Goal: Information Seeking & Learning: Learn about a topic

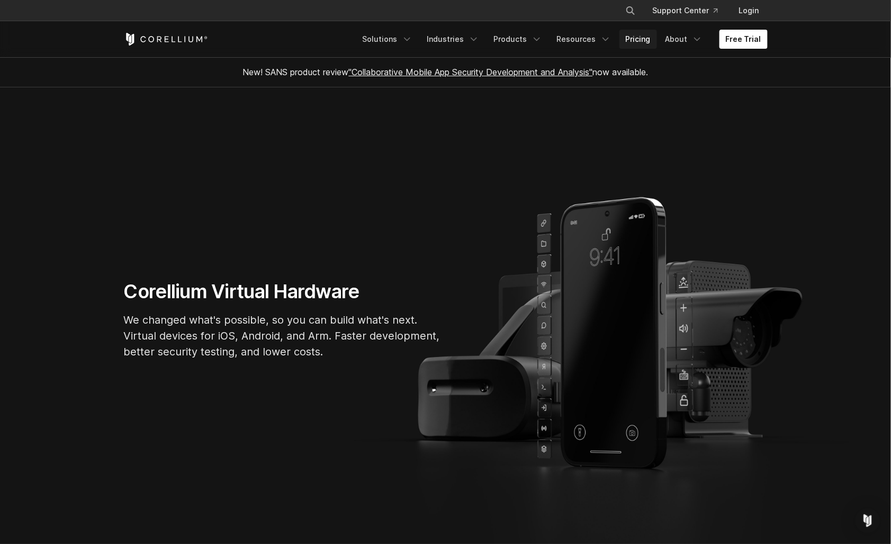
click at [650, 40] on link "Pricing" at bounding box center [638, 39] width 38 height 19
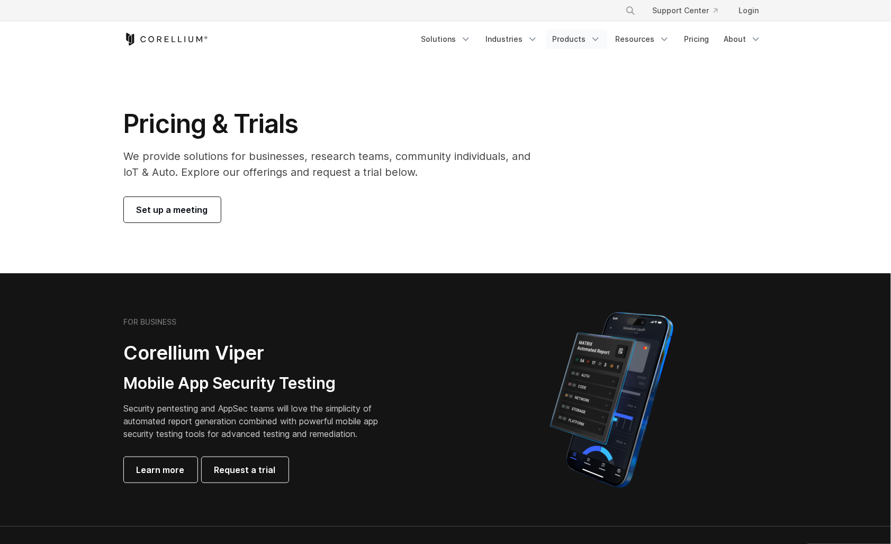
click at [599, 37] on icon "Navigation Menu" at bounding box center [595, 39] width 11 height 11
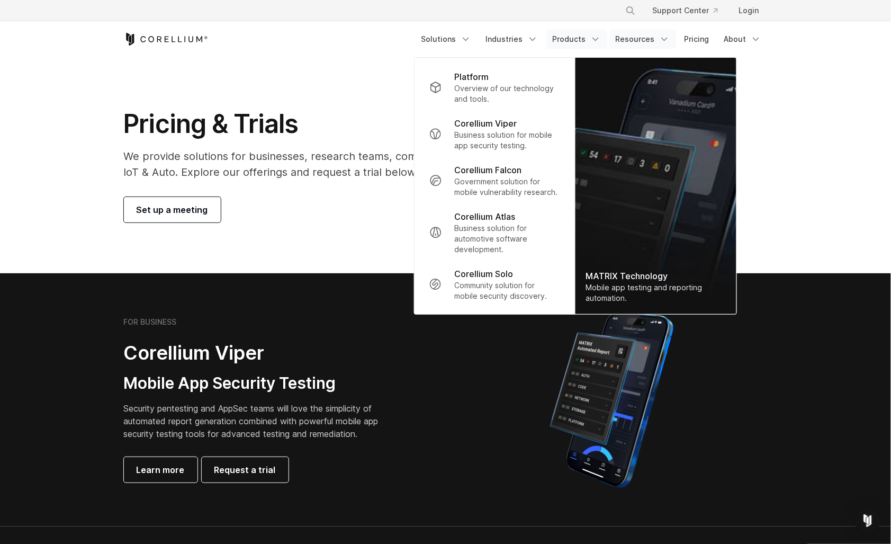
click at [650, 37] on link "Resources" at bounding box center [642, 39] width 67 height 19
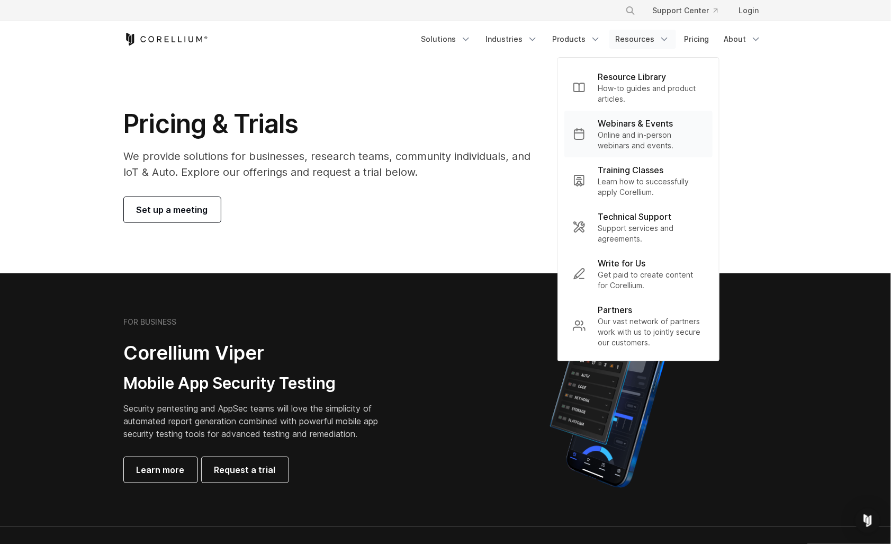
click at [629, 130] on p "Online and in-person webinars and events." at bounding box center [651, 140] width 106 height 21
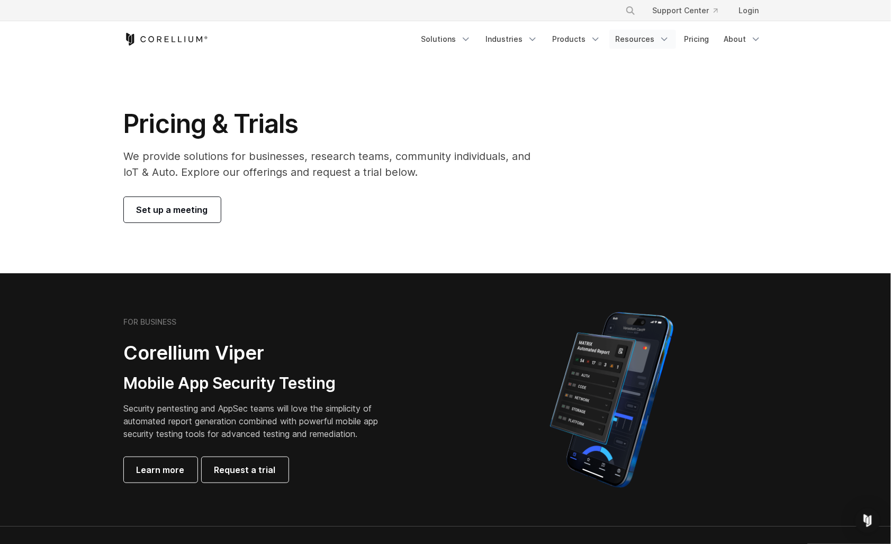
click at [644, 40] on link "Resources" at bounding box center [642, 39] width 67 height 19
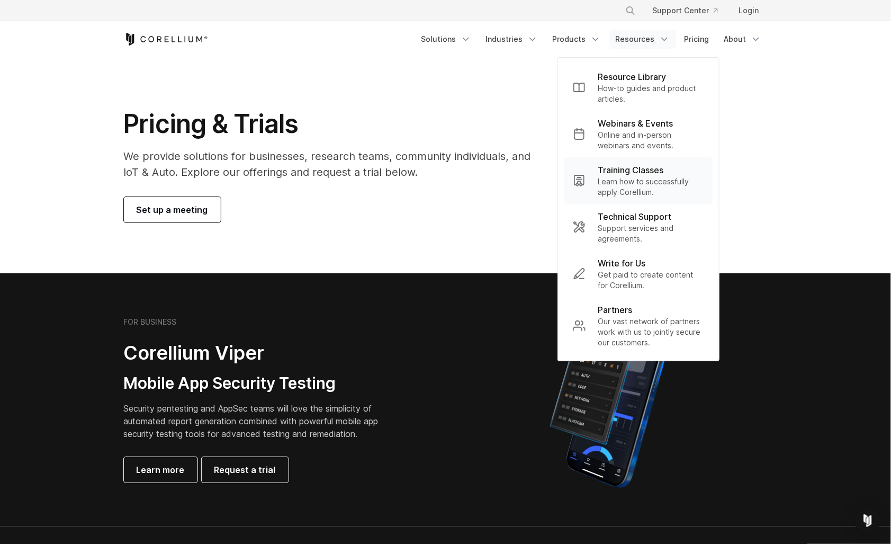
click at [629, 168] on p "Training Classes" at bounding box center [631, 170] width 66 height 13
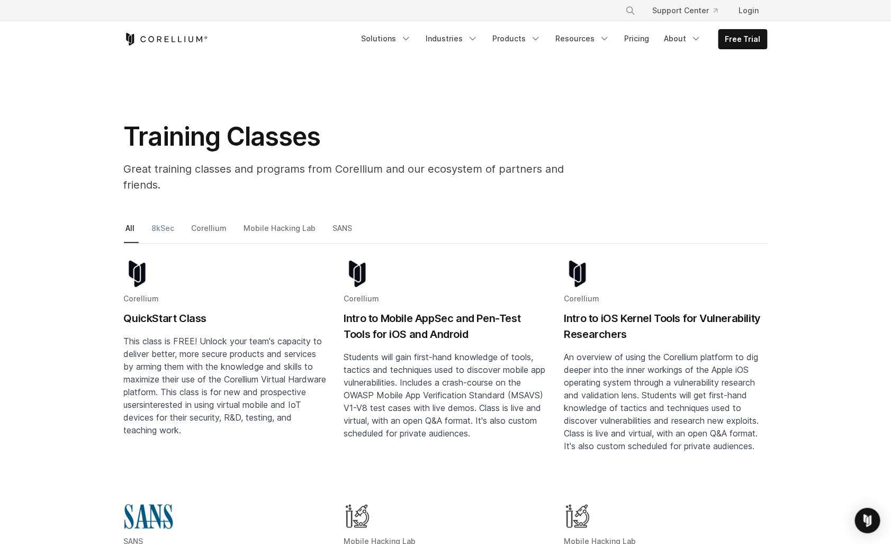
click at [164, 221] on link "8kSec" at bounding box center [164, 232] width 29 height 22
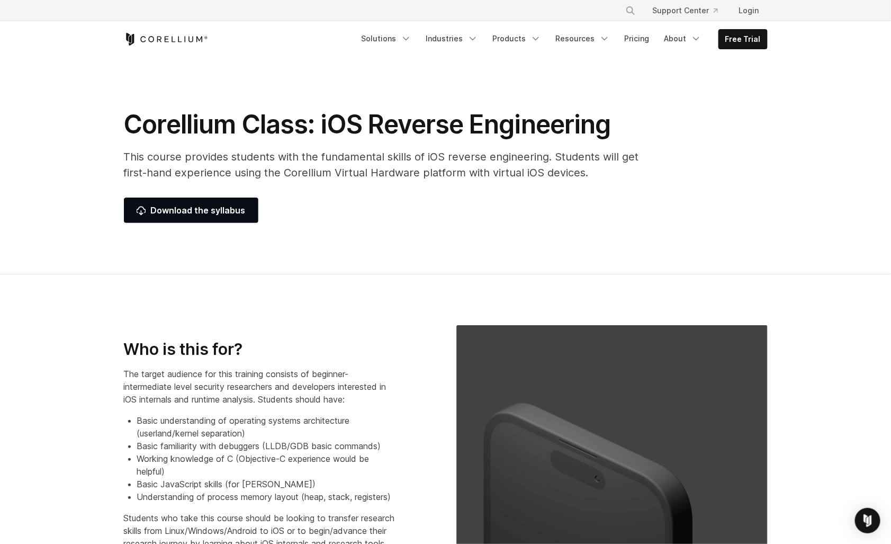
drag, startPoint x: 616, startPoint y: 121, endPoint x: 117, endPoint y: 128, distance: 498.8
click at [117, 128] on div "Corellium Class: iOS Reverse Engineering This course provides students with the…" at bounding box center [388, 166] width 551 height 114
copy h1 "Corellium Class: iOS Reverse Engineering"
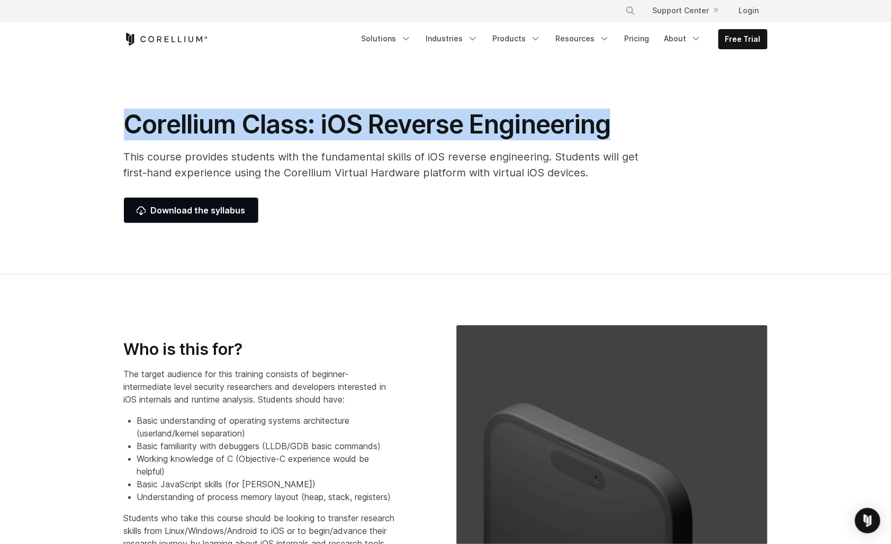
drag, startPoint x: 612, startPoint y: 128, endPoint x: 117, endPoint y: 125, distance: 495.1
click at [117, 125] on div "Corellium Class: iOS Reverse Engineering This course provides students with the…" at bounding box center [388, 166] width 551 height 114
copy h1 "Corellium Class: iOS Reverse Engineering"
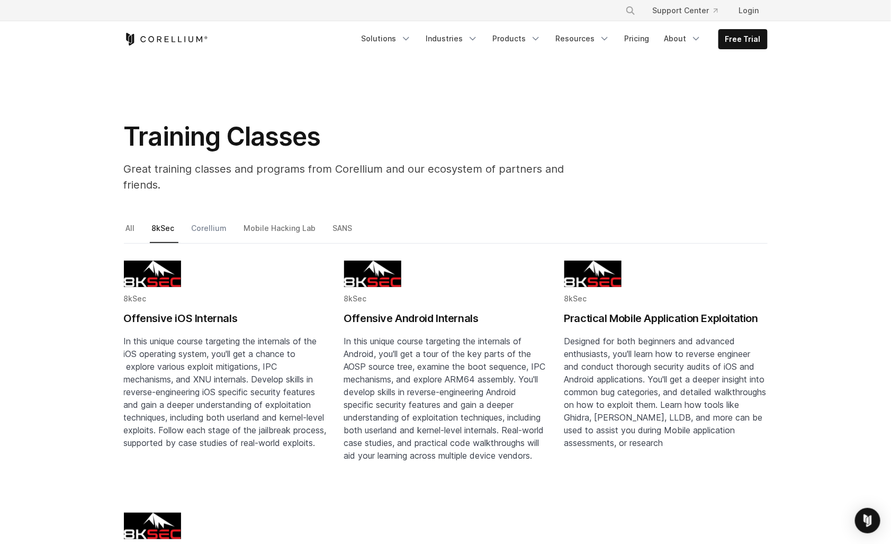
click at [196, 221] on link "Corellium" at bounding box center [210, 232] width 41 height 22
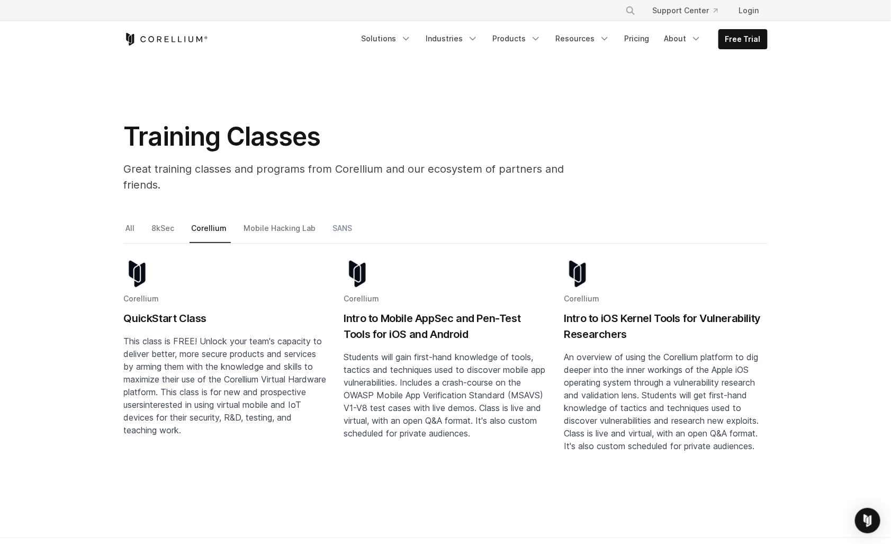
click at [333, 221] on link "SANS" at bounding box center [343, 232] width 25 height 22
